Goal: Transaction & Acquisition: Purchase product/service

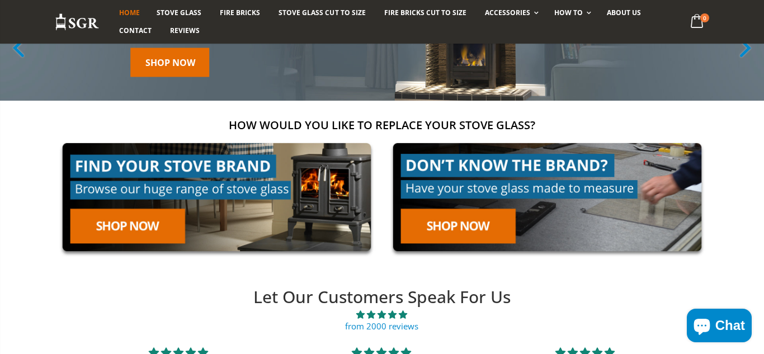
scroll to position [124, 0]
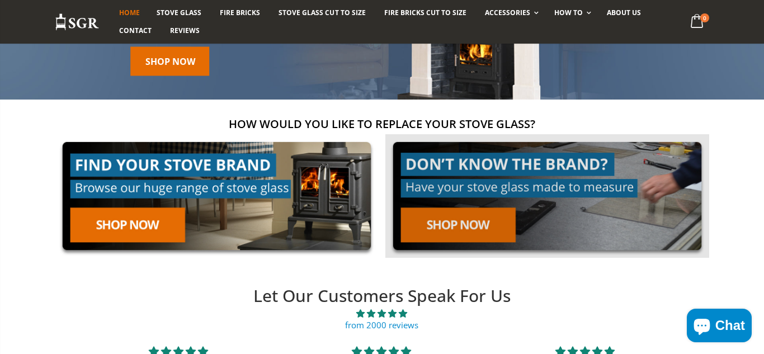
click at [464, 228] on link at bounding box center [547, 196] width 324 height 124
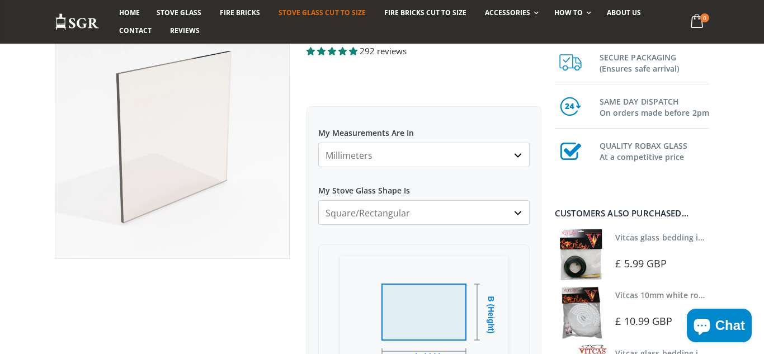
scroll to position [106, 0]
click at [508, 153] on select "Millimeters Centimeters Inches" at bounding box center [423, 154] width 211 height 25
select select "cm"
click at [318, 142] on select "Millimeters Centimeters Inches" at bounding box center [423, 154] width 211 height 25
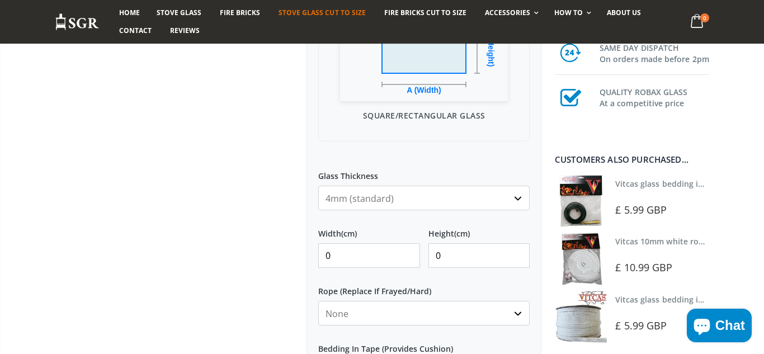
scroll to position [385, 0]
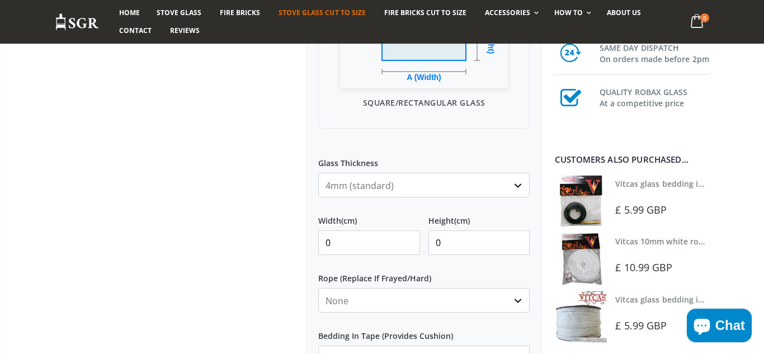
click at [338, 244] on input "0" at bounding box center [369, 242] width 102 height 25
type input "2"
type input "38"
click at [456, 244] on input "0" at bounding box center [479, 242] width 102 height 25
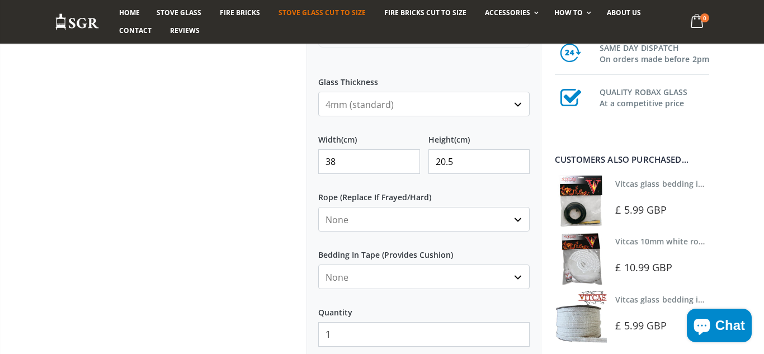
scroll to position [469, 0]
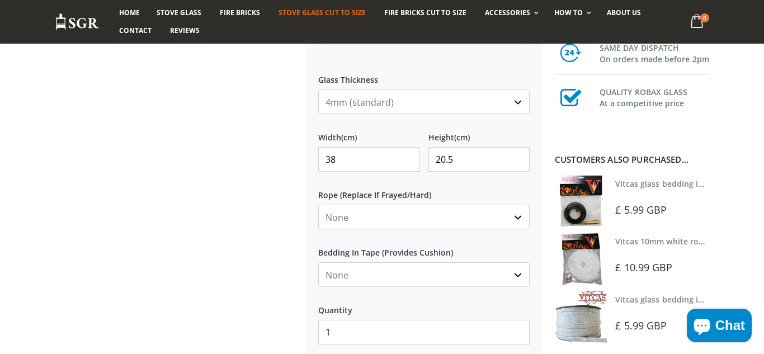
type input "20.5"
click at [517, 218] on select "None 3mm White 6mm White 8mm White 10mm White 12mm White 6mm Black 8mm Black 10…" at bounding box center [423, 217] width 211 height 25
click at [193, 245] on div at bounding box center [172, 48] width 252 height 775
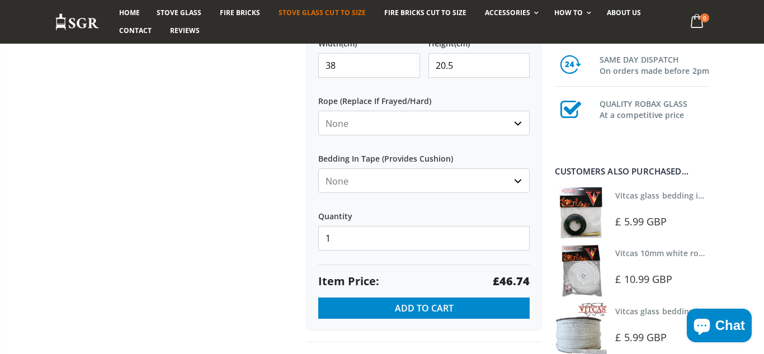
scroll to position [565, 0]
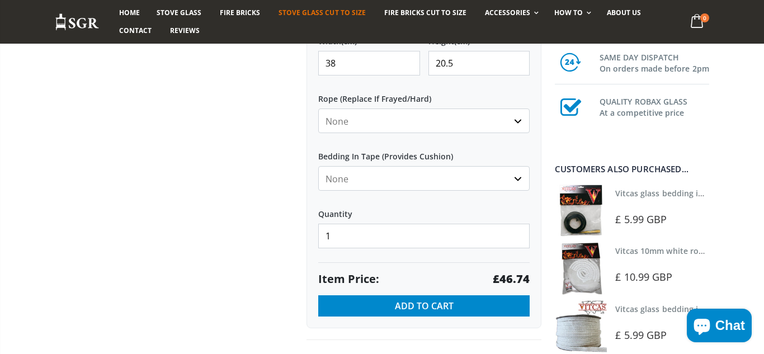
click at [518, 179] on select "None Black White" at bounding box center [423, 178] width 211 height 25
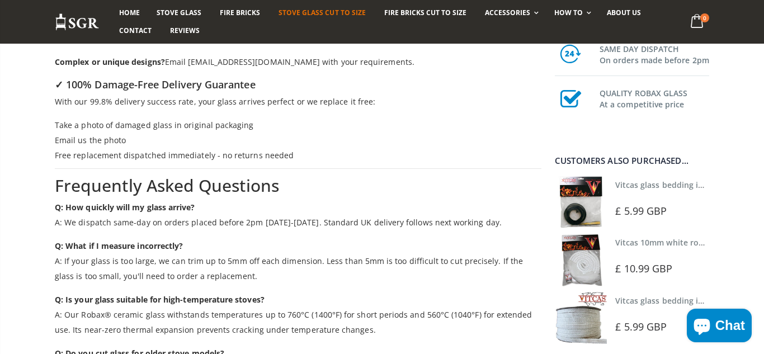
scroll to position [1680, 0]
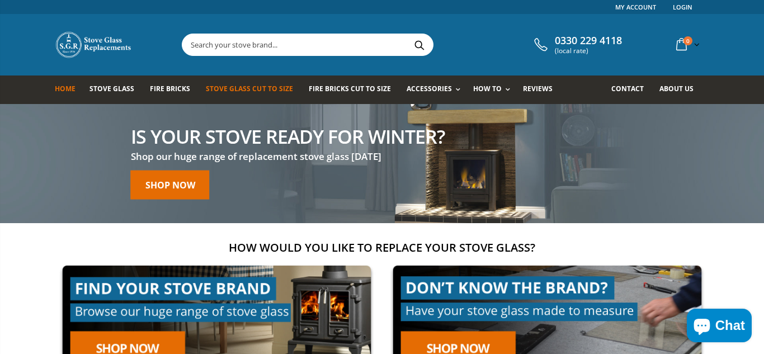
click at [232, 88] on span "Stove Glass Cut To Size" at bounding box center [249, 89] width 87 height 10
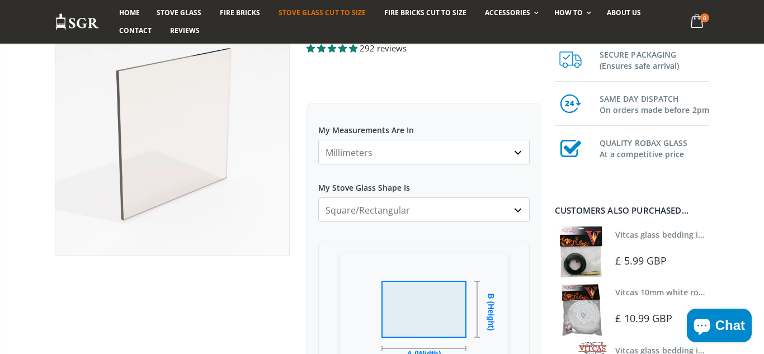
scroll to position [109, 0]
click at [519, 153] on select "Millimeters Centimeters Inches" at bounding box center [423, 151] width 211 height 25
select select "cm"
click at [318, 139] on select "Millimeters Centimeters Inches" at bounding box center [423, 151] width 211 height 25
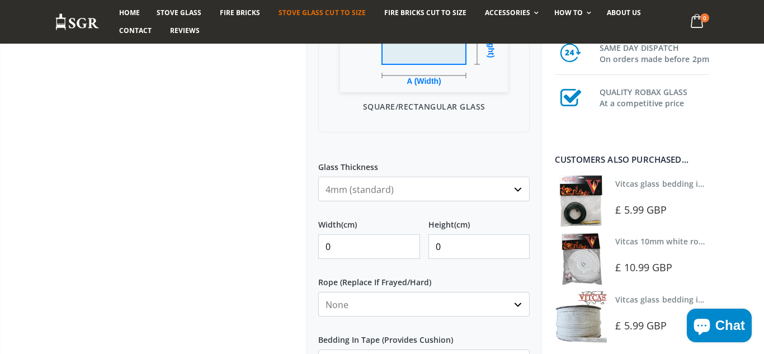
scroll to position [383, 0]
click at [449, 196] on select "4mm (standard) 5mm (gas fires with baffled flue) 3mm (For Use In Stoves With Th…" at bounding box center [423, 187] width 211 height 25
click at [318, 175] on select "4mm (standard) 5mm (gas fires with baffled flue) 3mm (For Use In Stoves With Th…" at bounding box center [423, 187] width 211 height 25
click at [360, 248] on input "0" at bounding box center [369, 245] width 102 height 25
type input "20.5"
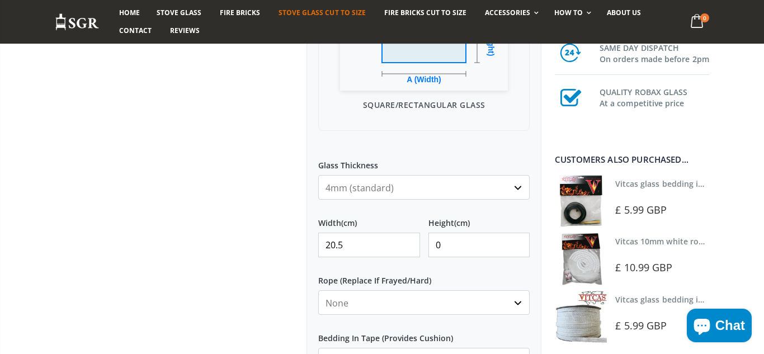
click at [451, 245] on input "0" at bounding box center [479, 245] width 102 height 25
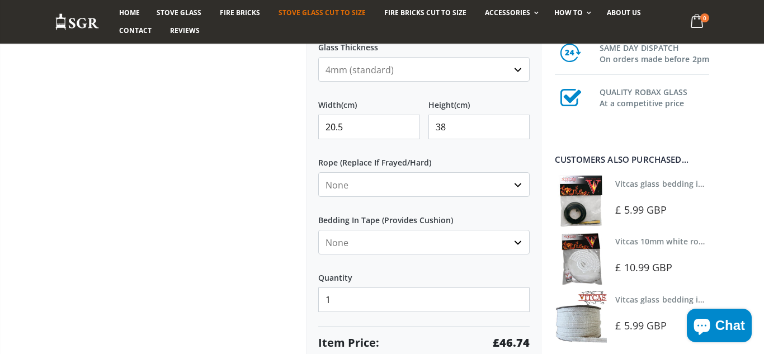
scroll to position [502, 0]
type input "38"
click at [517, 185] on select "None 3mm White 6mm White 8mm White 10mm White 12mm White 6mm Black 8mm Black 10…" at bounding box center [423, 184] width 211 height 25
click at [318, 172] on select "None 3mm White 6mm White 8mm White 10mm White 12mm White 6mm Black 8mm Black 10…" at bounding box center [423, 184] width 211 height 25
click at [518, 182] on select "None 3mm White 6mm White 8mm White 10mm White 12mm White 6mm Black 8mm Black 10…" at bounding box center [423, 184] width 211 height 25
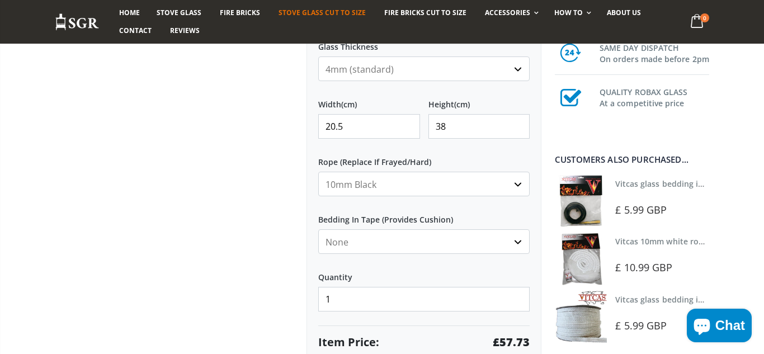
select select "8mm-black"
click at [318, 172] on select "None 3mm White 6mm White 8mm White 10mm White 12mm White 6mm Black 8mm Black 10…" at bounding box center [423, 184] width 211 height 25
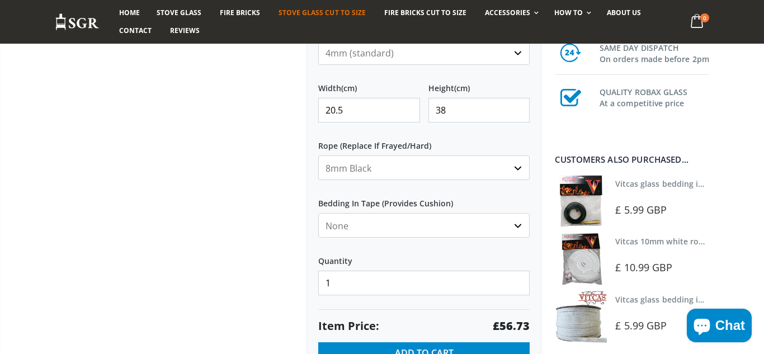
scroll to position [521, 0]
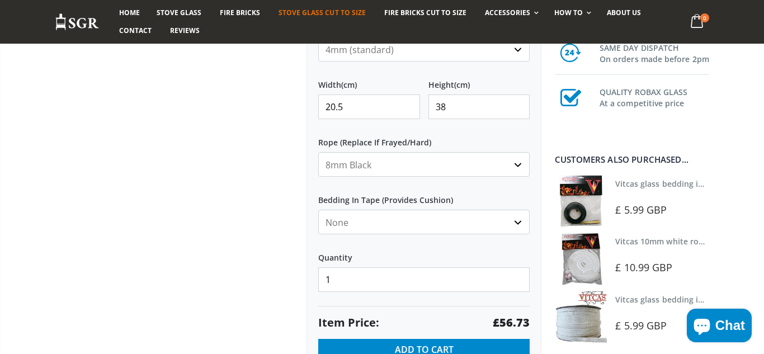
click at [517, 221] on select "None Black White" at bounding box center [423, 222] width 211 height 25
select select "black"
click at [318, 210] on select "None Black White" at bounding box center [423, 222] width 211 height 25
click at [519, 164] on select "None 3mm White 6mm White 8mm White 10mm White 12mm White 6mm Black 8mm Black 10…" at bounding box center [423, 164] width 211 height 25
select select "8mm-white"
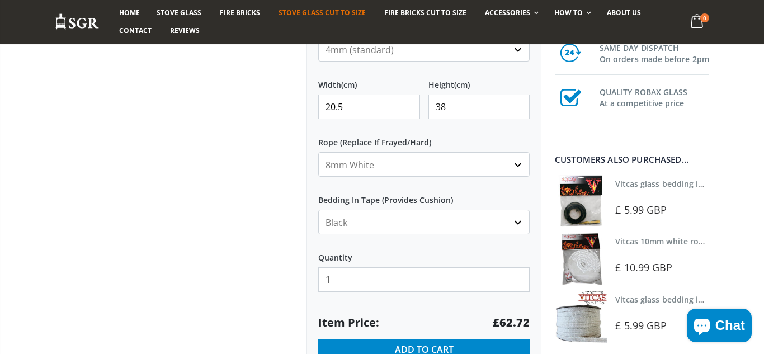
click at [318, 152] on select "None 3mm White 6mm White 8mm White 10mm White 12mm White 6mm Black 8mm Black 10…" at bounding box center [423, 164] width 211 height 25
click at [503, 224] on select "None Black White" at bounding box center [423, 222] width 211 height 25
select select "white"
click at [318, 210] on select "None Black White" at bounding box center [423, 222] width 211 height 25
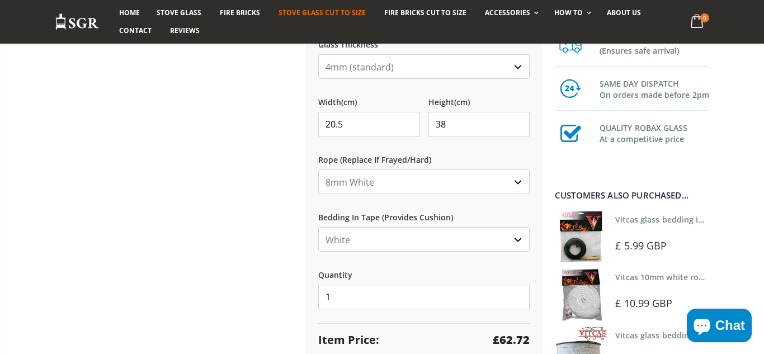
scroll to position [503, 0]
click at [518, 183] on select "None 3mm White 6mm White 8mm White 10mm White 12mm White 6mm Black 8mm Black 10…" at bounding box center [423, 183] width 211 height 25
select select "8mm-black"
click at [318, 171] on select "None 3mm White 6mm White 8mm White 10mm White 12mm White 6mm Black 8mm Black 10…" at bounding box center [423, 183] width 211 height 25
click at [519, 243] on select "None Black White" at bounding box center [423, 240] width 211 height 25
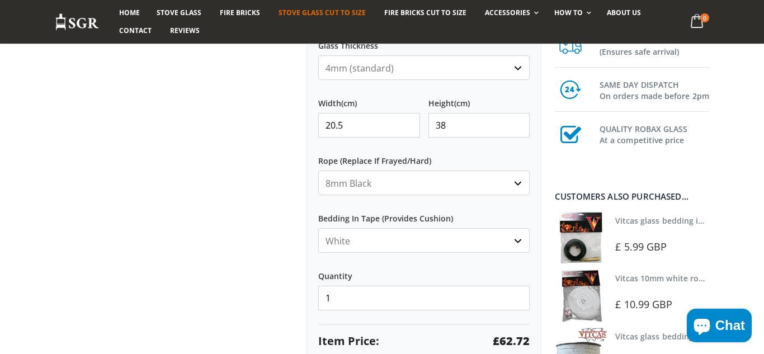
select select "black"
click at [318, 228] on select "None Black White" at bounding box center [423, 240] width 211 height 25
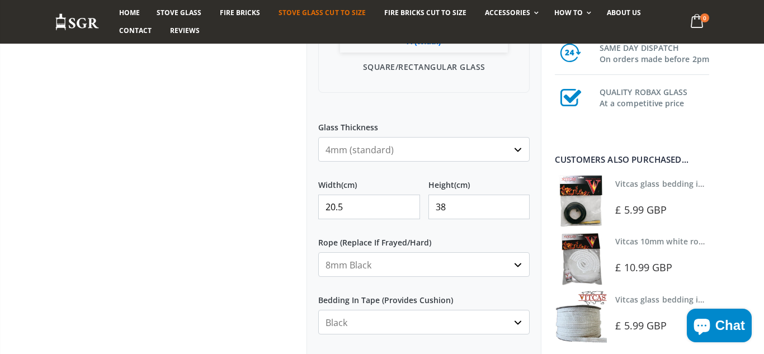
scroll to position [426, 0]
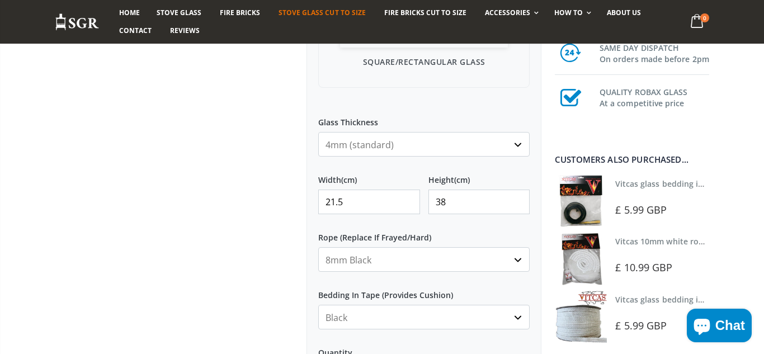
click at [409, 196] on input "21.5" at bounding box center [369, 202] width 102 height 25
click at [409, 196] on input "22.5" at bounding box center [369, 202] width 102 height 25
click at [409, 196] on input "23.5" at bounding box center [369, 202] width 102 height 25
click at [409, 196] on input "24.5" at bounding box center [369, 202] width 102 height 25
click at [409, 196] on input "25.5" at bounding box center [369, 202] width 102 height 25
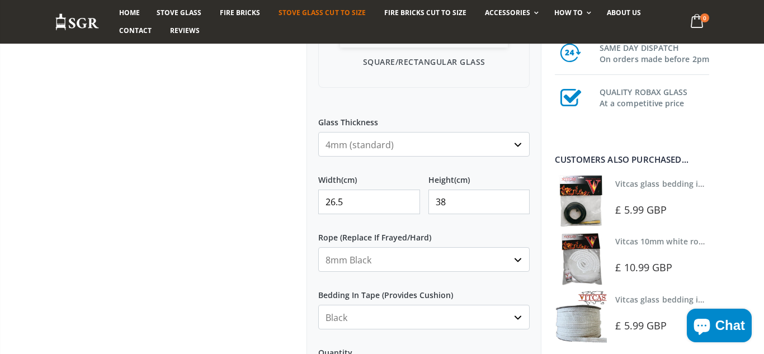
click at [409, 196] on input "26.5" at bounding box center [369, 202] width 102 height 25
click at [409, 196] on input "27.5" at bounding box center [369, 202] width 102 height 25
click at [409, 196] on input "28.5" at bounding box center [369, 202] width 102 height 25
click at [409, 196] on input "29.5" at bounding box center [369, 202] width 102 height 25
click at [409, 196] on input "30.5" at bounding box center [369, 202] width 102 height 25
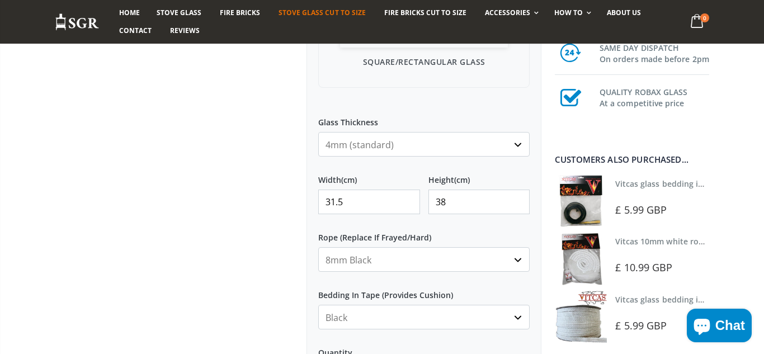
click at [409, 196] on input "31.5" at bounding box center [369, 202] width 102 height 25
click at [409, 196] on input "32.5" at bounding box center [369, 202] width 102 height 25
click at [409, 196] on input "33.5" at bounding box center [369, 202] width 102 height 25
click at [409, 196] on input "34.5" at bounding box center [369, 202] width 102 height 25
click at [409, 196] on input "35.5" at bounding box center [369, 202] width 102 height 25
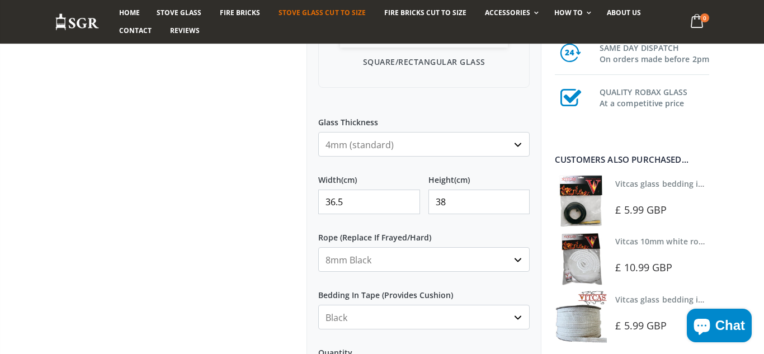
click at [409, 196] on input "36.5" at bounding box center [369, 202] width 102 height 25
click at [409, 196] on input "37.5" at bounding box center [369, 202] width 102 height 25
click at [409, 196] on input "38.5" at bounding box center [369, 202] width 102 height 25
click at [409, 196] on input "39.5" at bounding box center [369, 202] width 102 height 25
click at [410, 207] on input "38.5" at bounding box center [369, 202] width 102 height 25
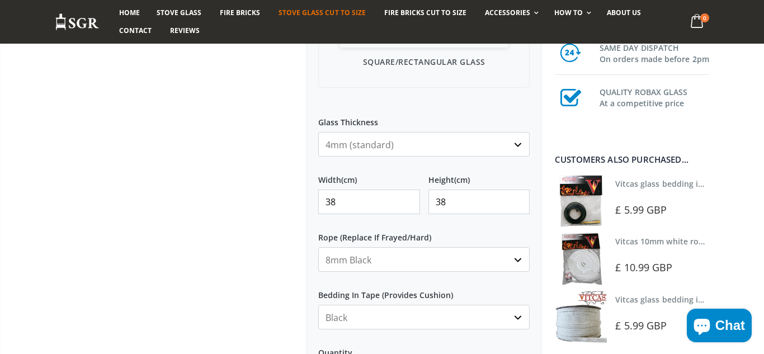
type input "38"
click at [448, 205] on input "38" at bounding box center [479, 202] width 102 height 25
type input "3"
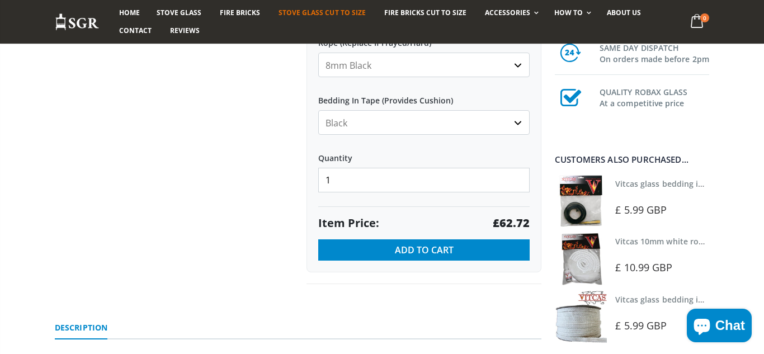
scroll to position [632, 0]
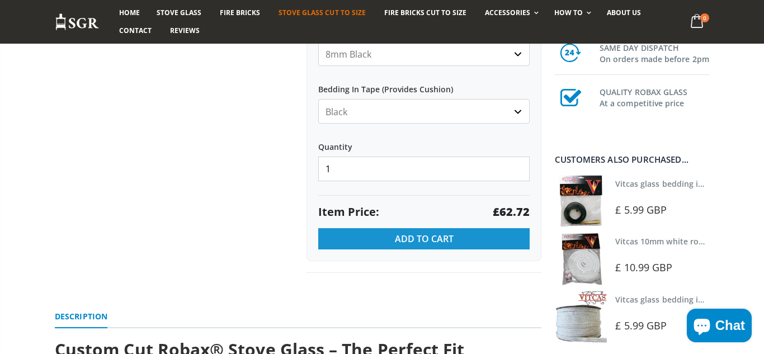
type input "20.5"
click at [414, 240] on span "Add to Cart" at bounding box center [424, 239] width 59 height 12
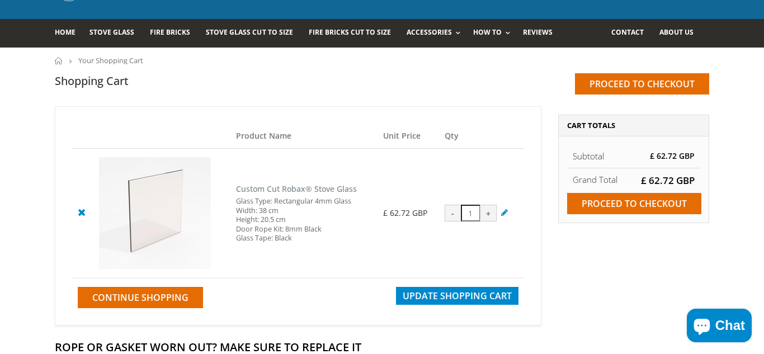
scroll to position [58, 0]
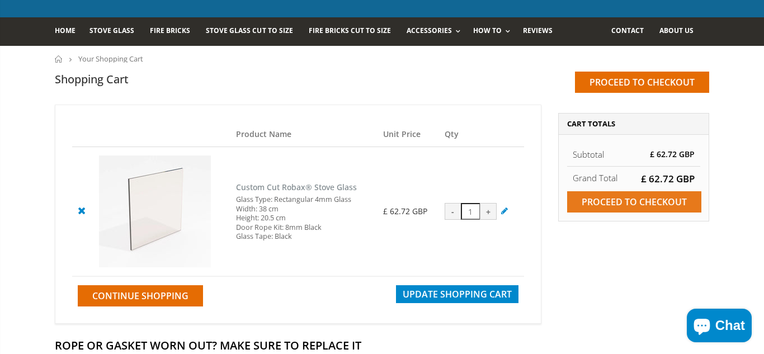
click at [627, 199] on input "Proceed to checkout" at bounding box center [634, 201] width 134 height 21
